Goal: Check status: Check status

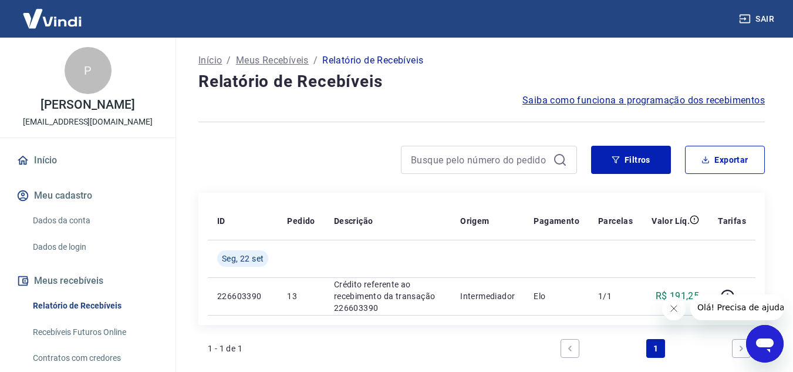
scroll to position [59, 0]
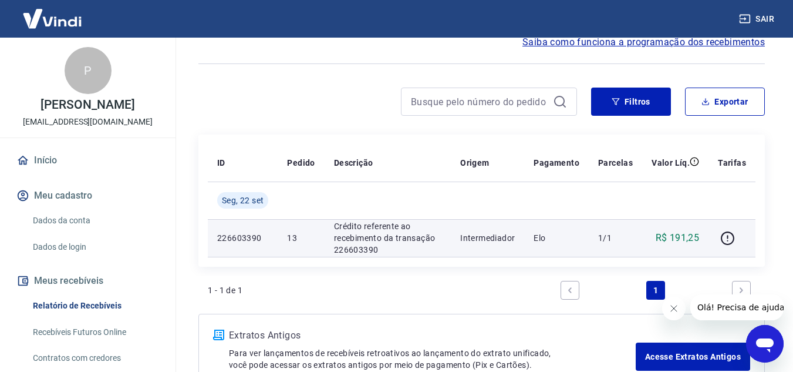
click at [381, 240] on p "Crédito referente ao recebimento da transação 226603390" at bounding box center [387, 237] width 107 height 35
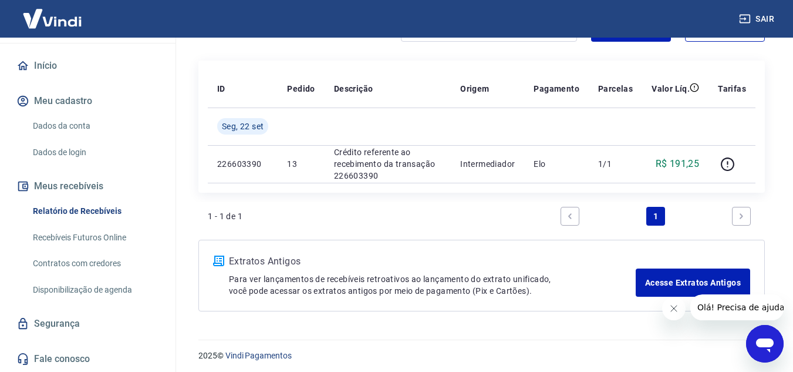
scroll to position [137, 0]
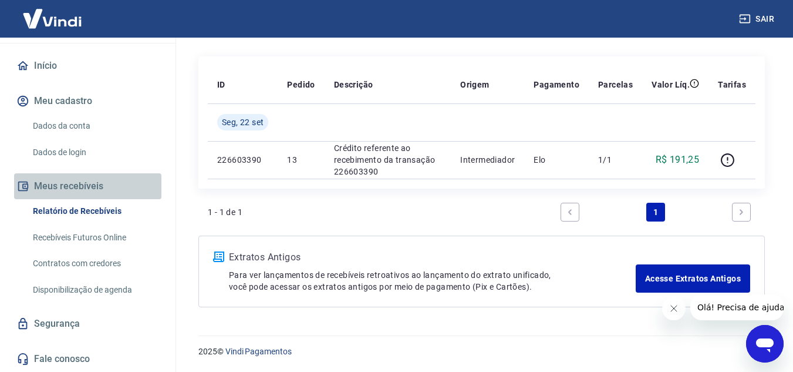
click at [89, 185] on button "Meus recebíveis" at bounding box center [87, 186] width 147 height 26
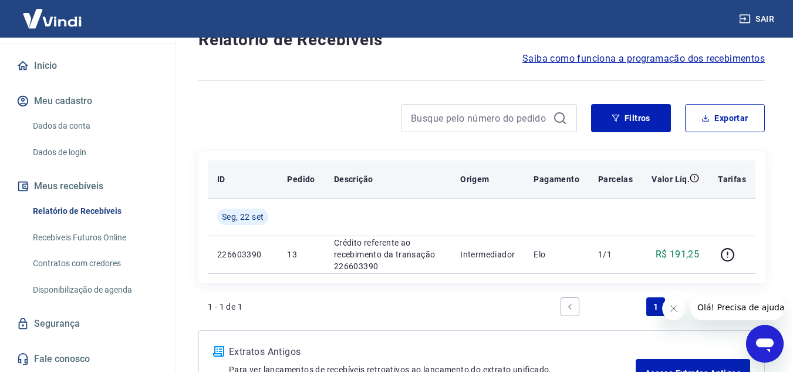
scroll to position [0, 0]
